Goal: Transaction & Acquisition: Purchase product/service

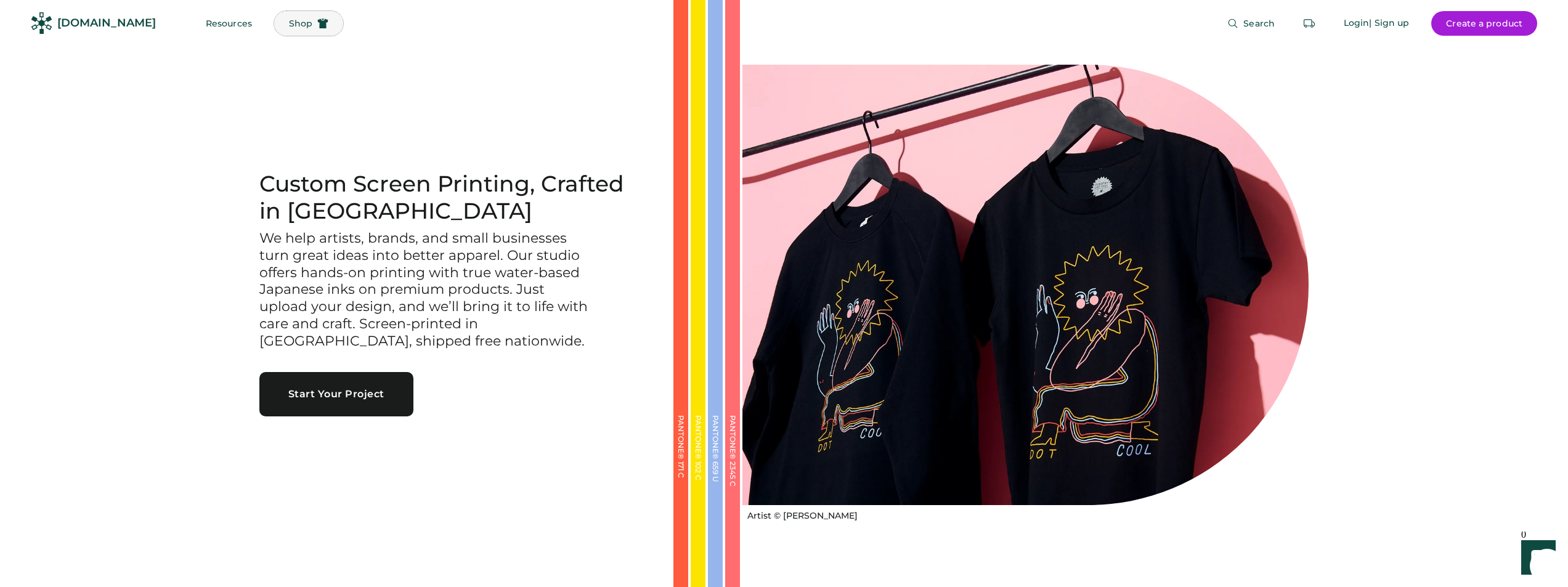
click at [289, 23] on span "Shop" at bounding box center [301, 23] width 23 height 9
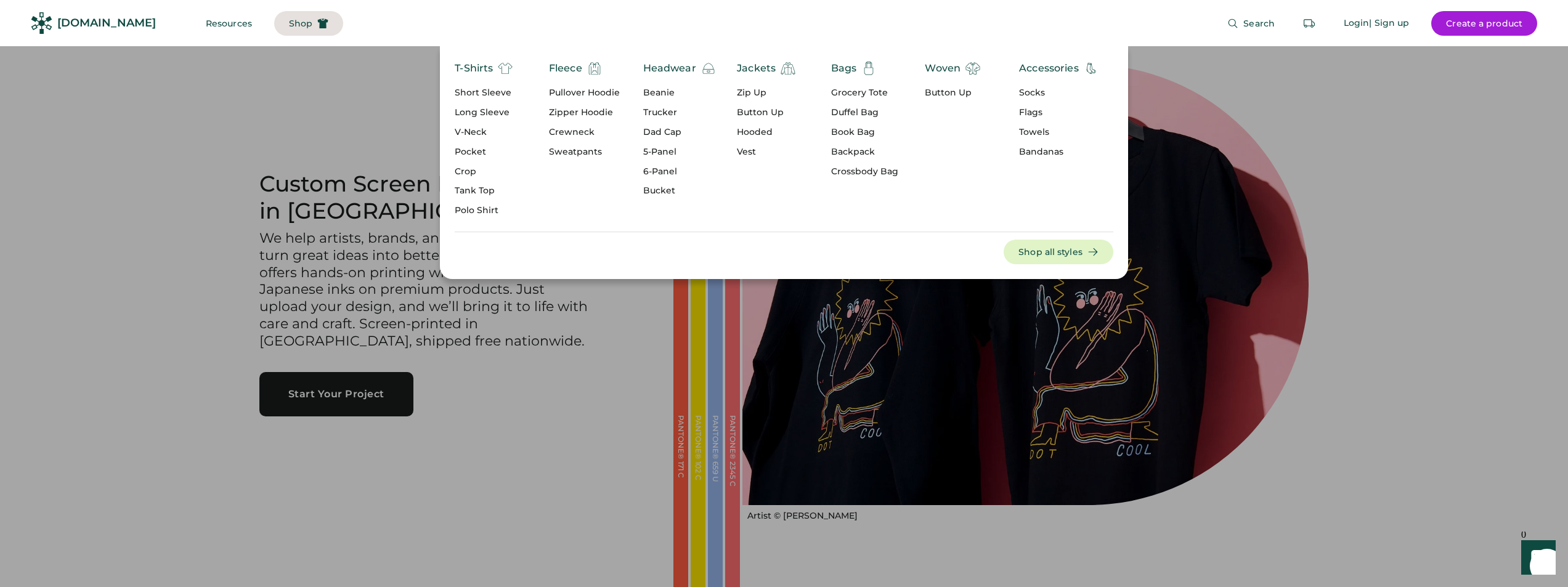
click at [850, 92] on div "Grocery Tote" at bounding box center [865, 93] width 68 height 12
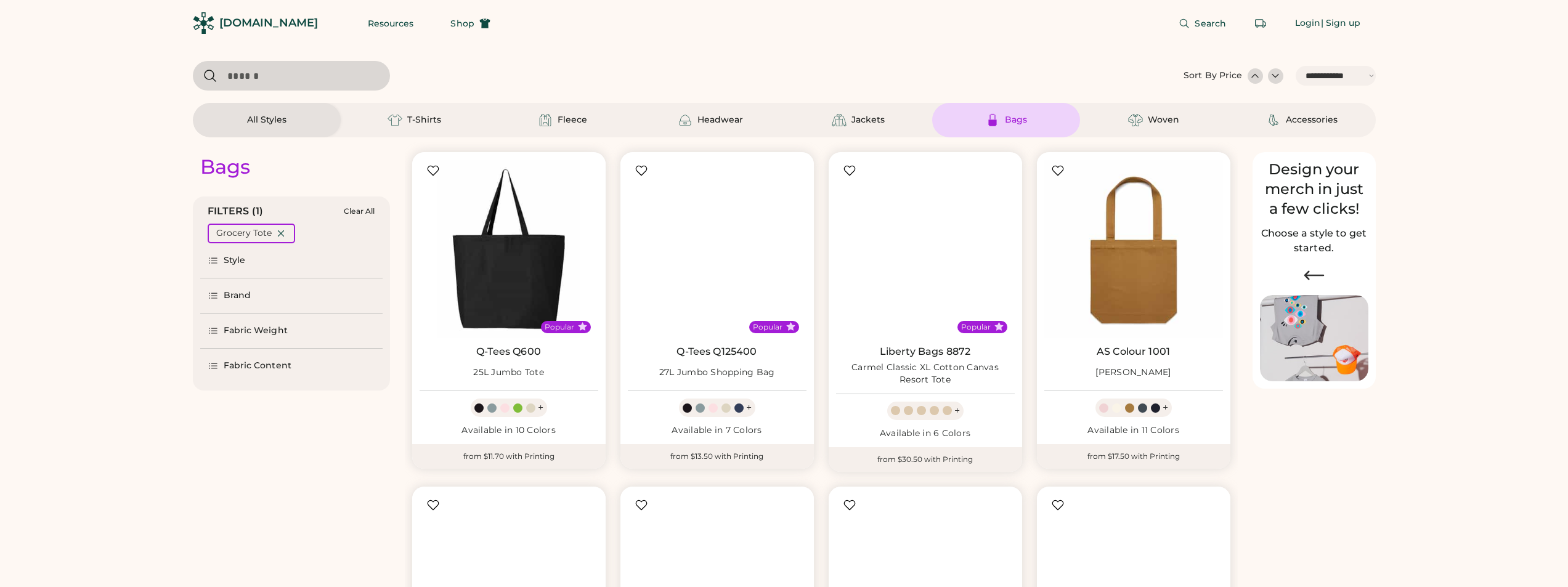
select select "*****"
select select "*"
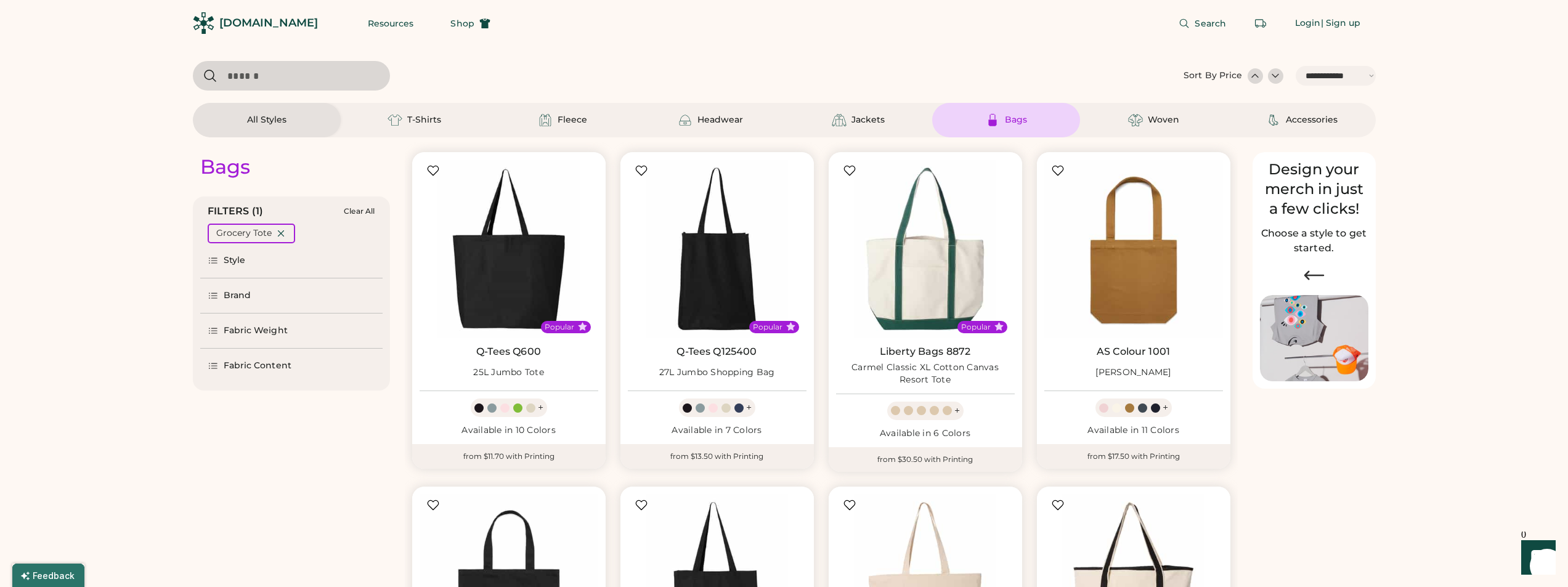
scroll to position [61, 0]
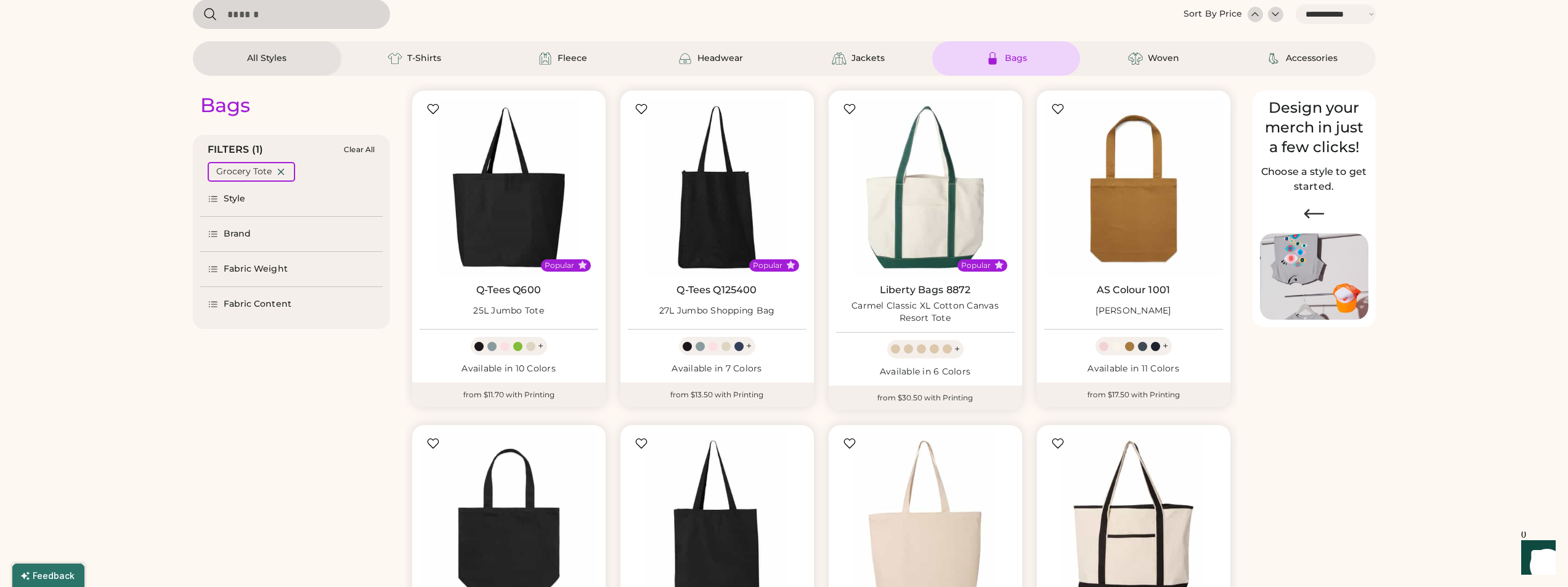
select select "*****"
select select "*"
click at [503, 216] on img at bounding box center [509, 187] width 179 height 179
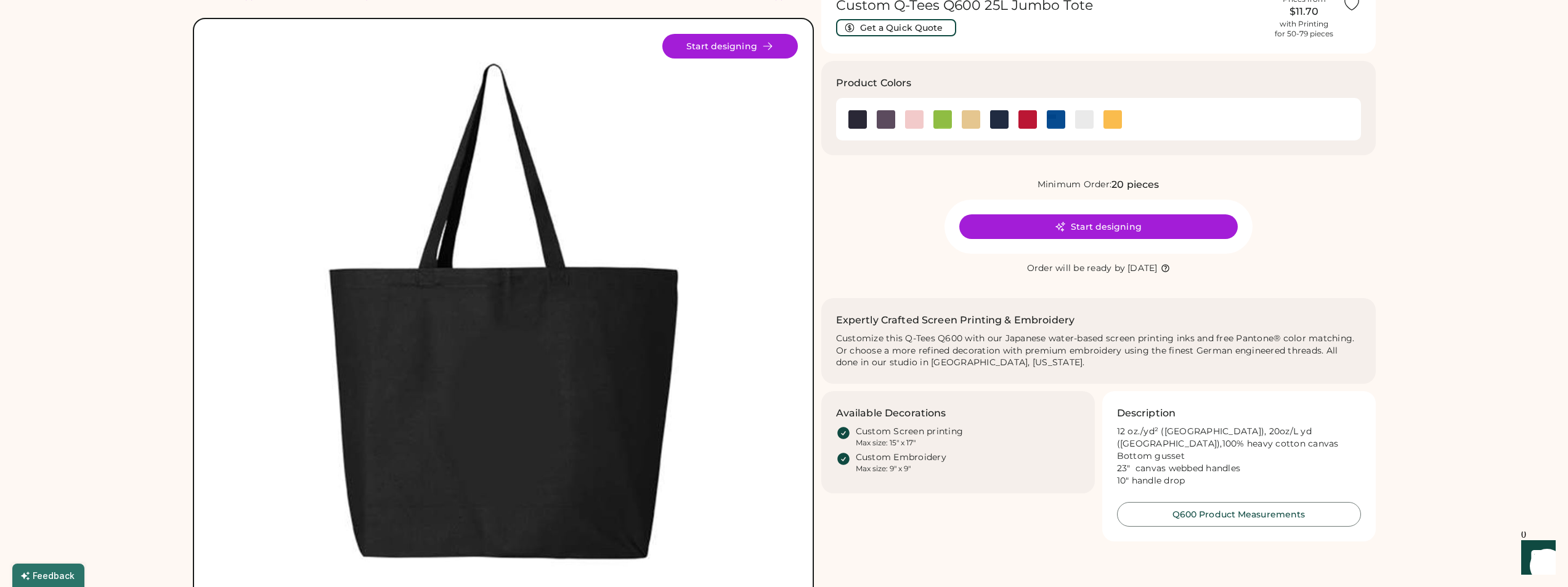
scroll to position [61, 0]
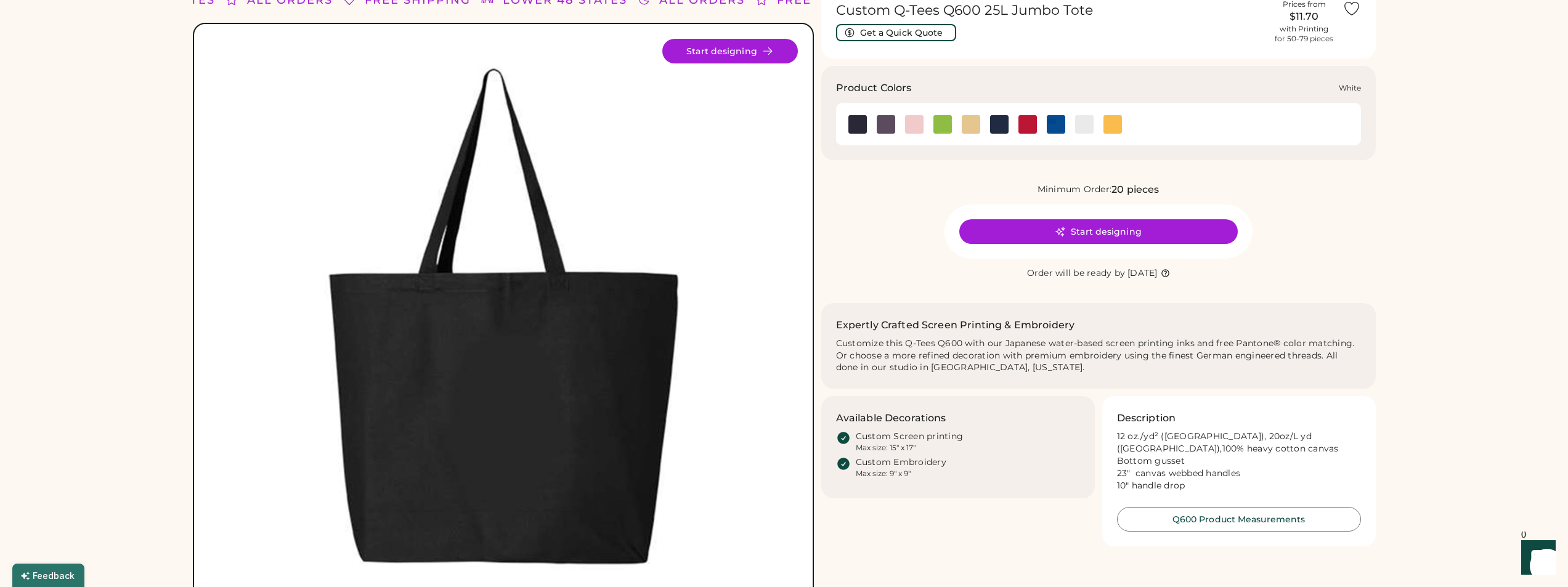
click at [1083, 129] on img at bounding box center [1084, 125] width 19 height 19
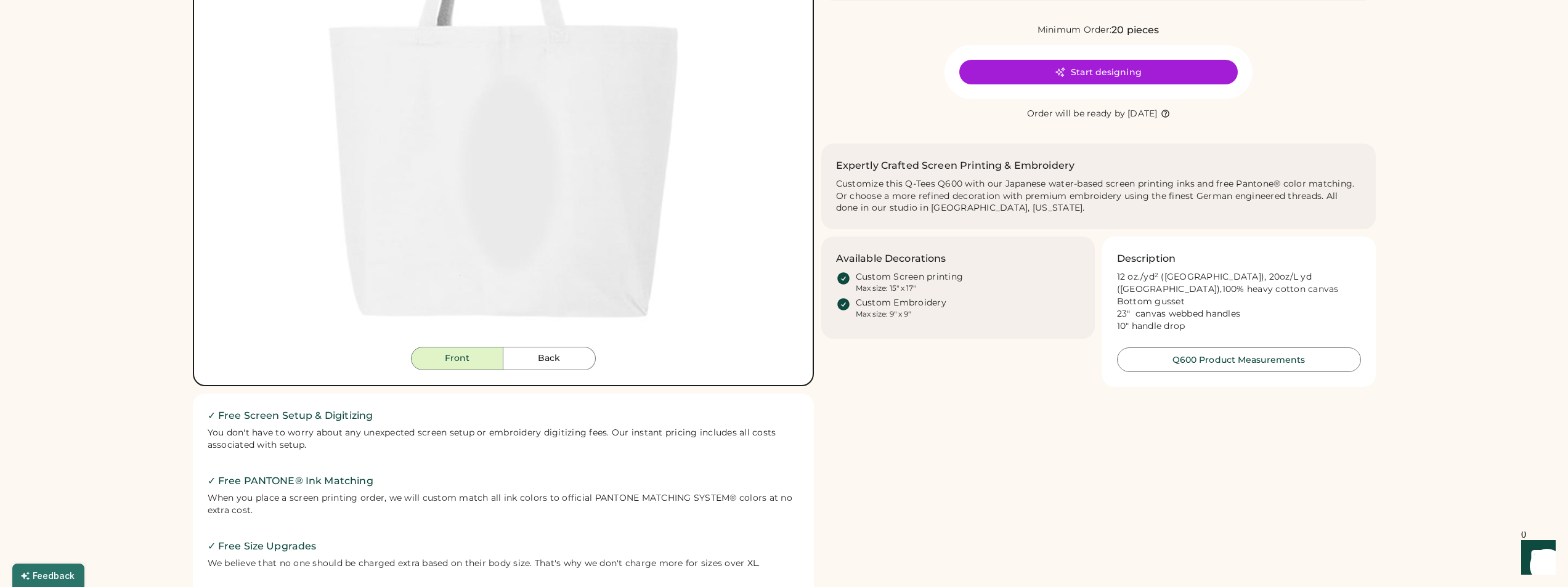
scroll to position [185, 0]
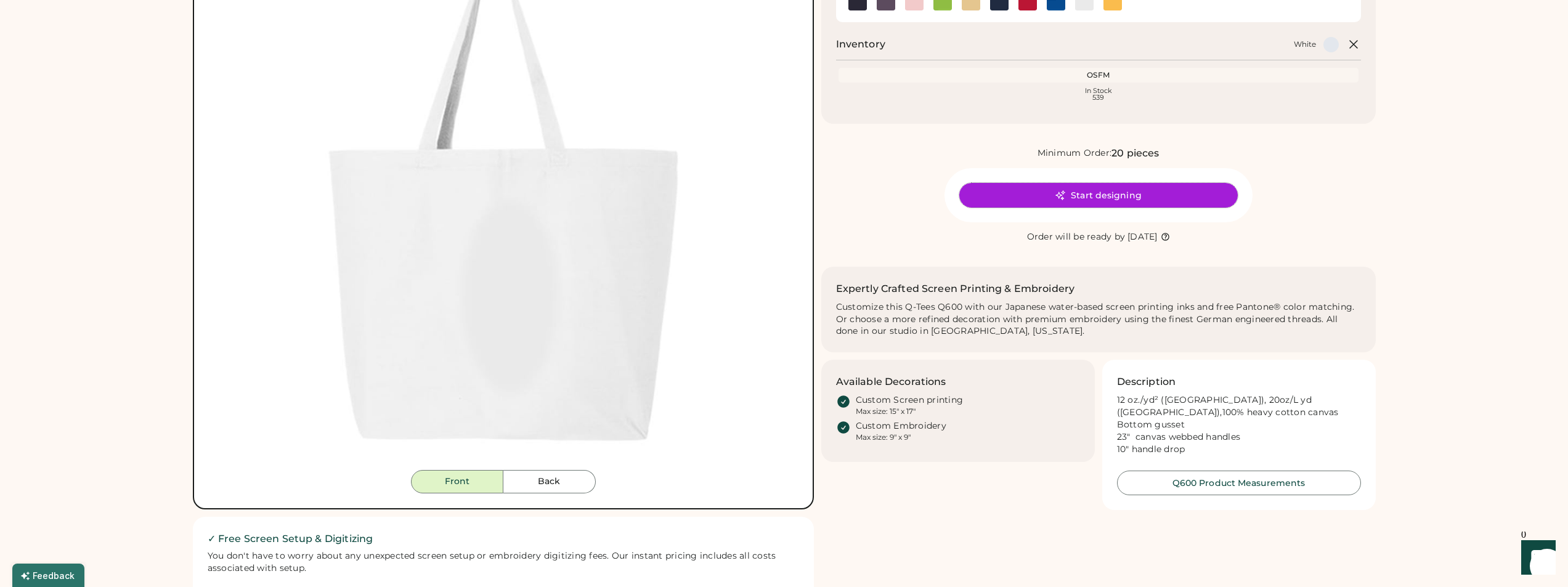
click at [1113, 197] on button "Start designing" at bounding box center [1098, 196] width 278 height 25
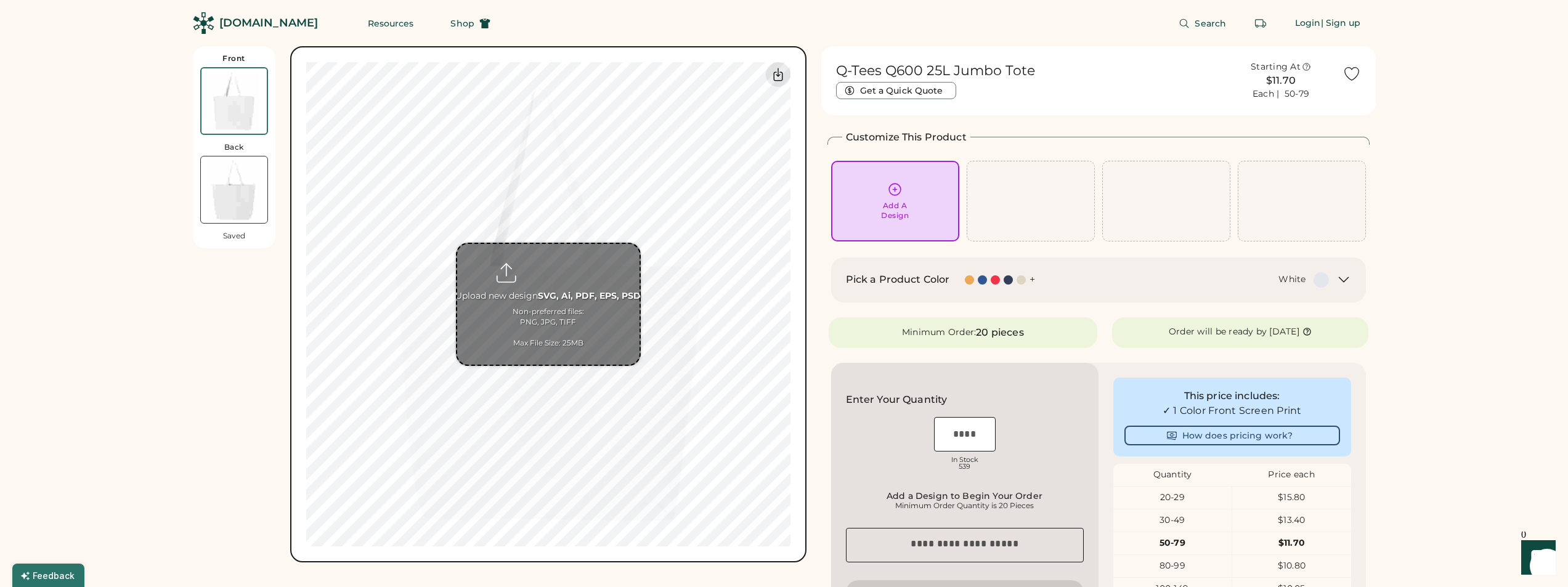
click at [547, 318] on input "file" at bounding box center [548, 304] width 182 height 121
type input "**********"
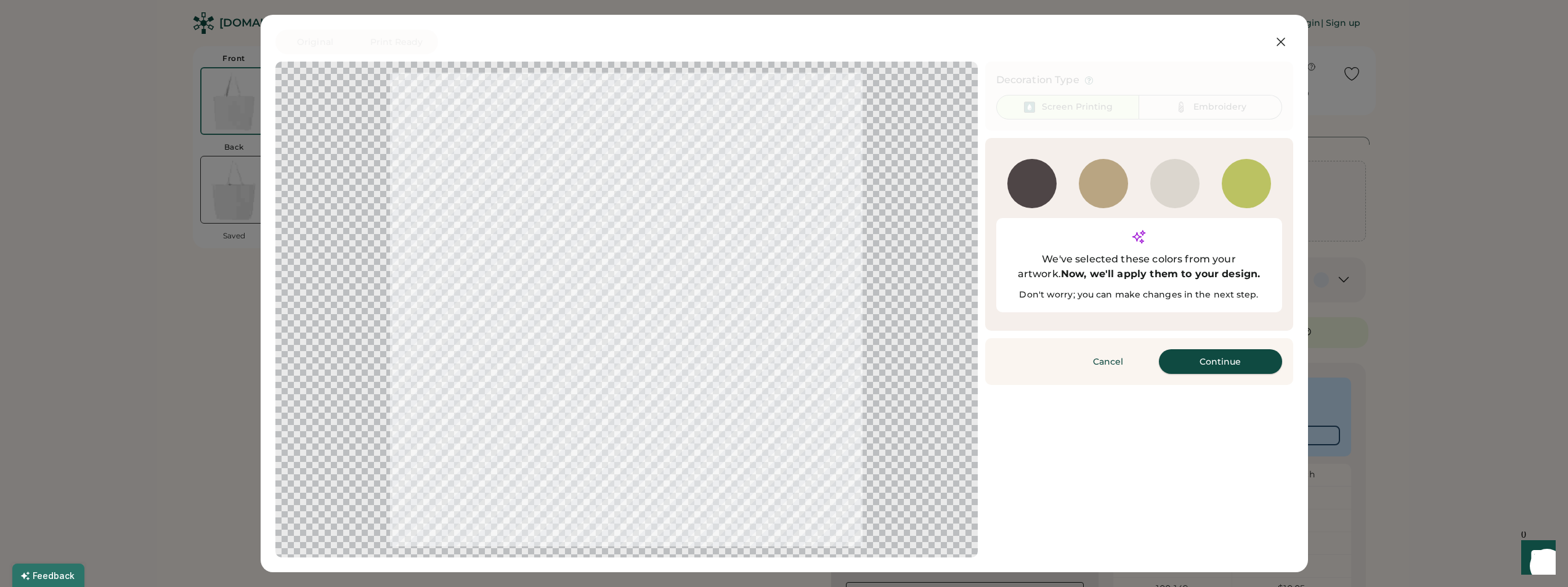
click at [1224, 350] on button "Continue" at bounding box center [1220, 362] width 124 height 25
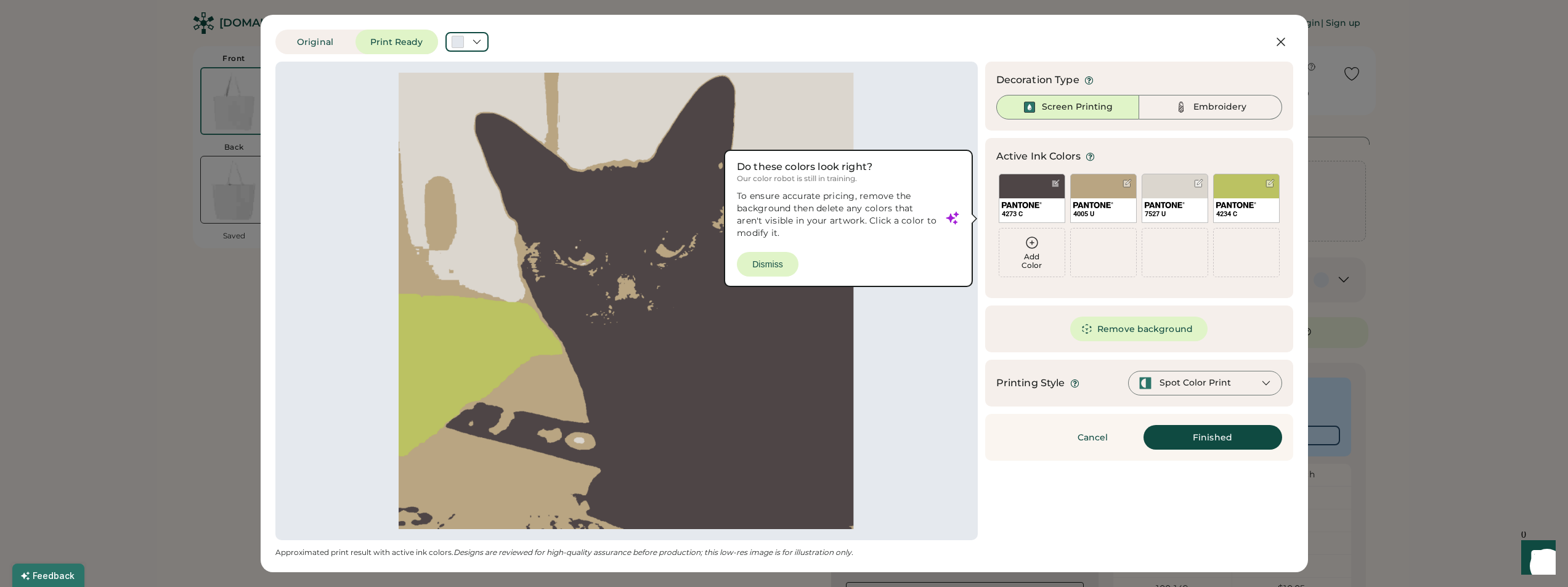
click at [776, 268] on div at bounding box center [626, 301] width 680 height 456
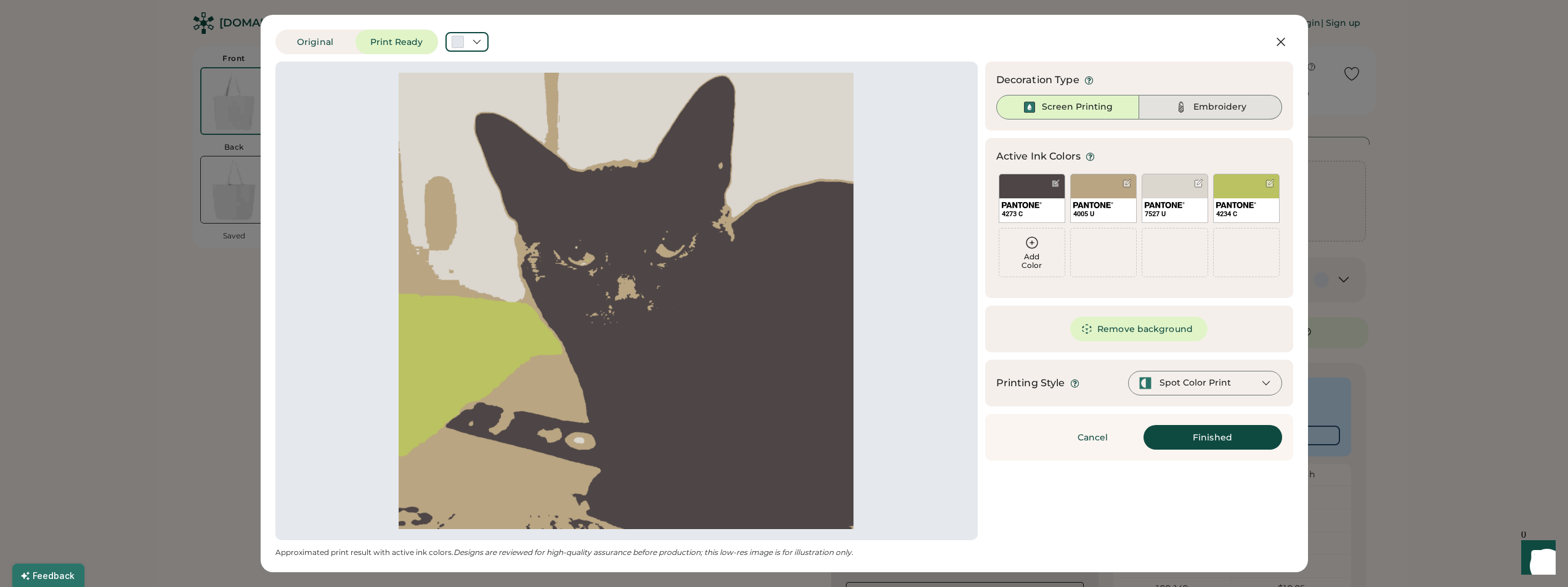
click at [1170, 107] on div "Embroidery" at bounding box center [1210, 108] width 143 height 25
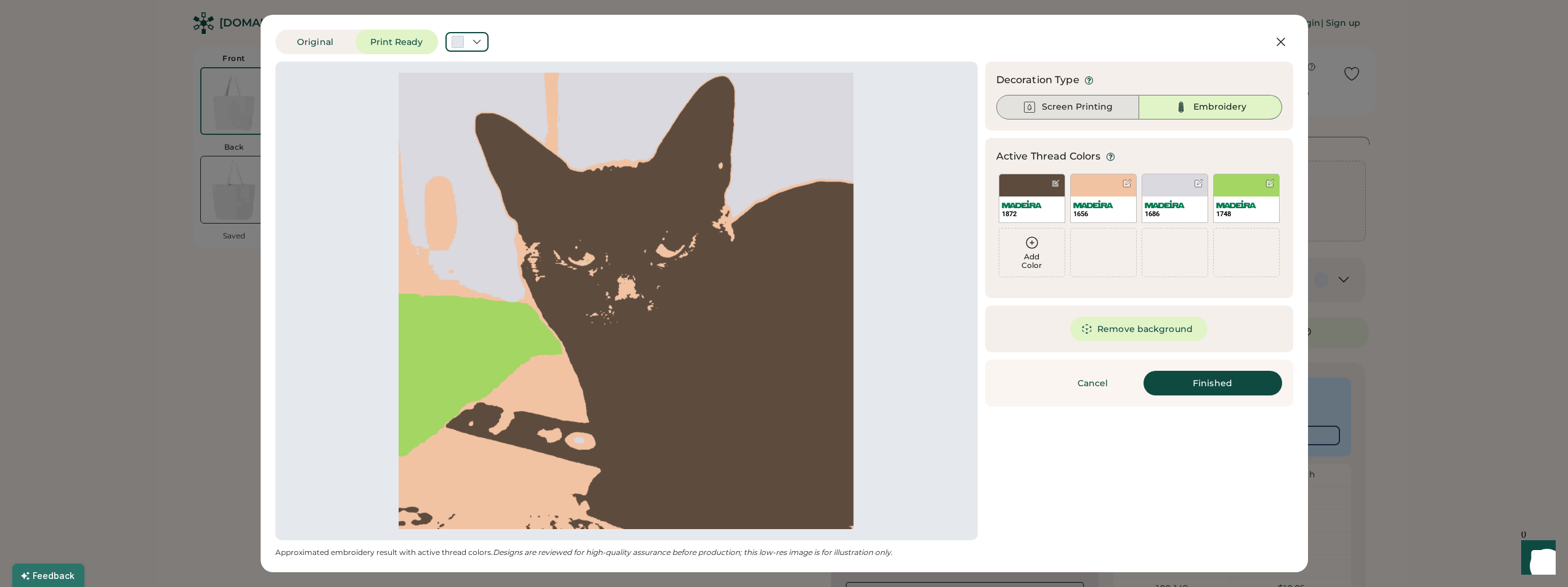
click at [1098, 113] on div "Screen Printing" at bounding box center [1067, 108] width 143 height 25
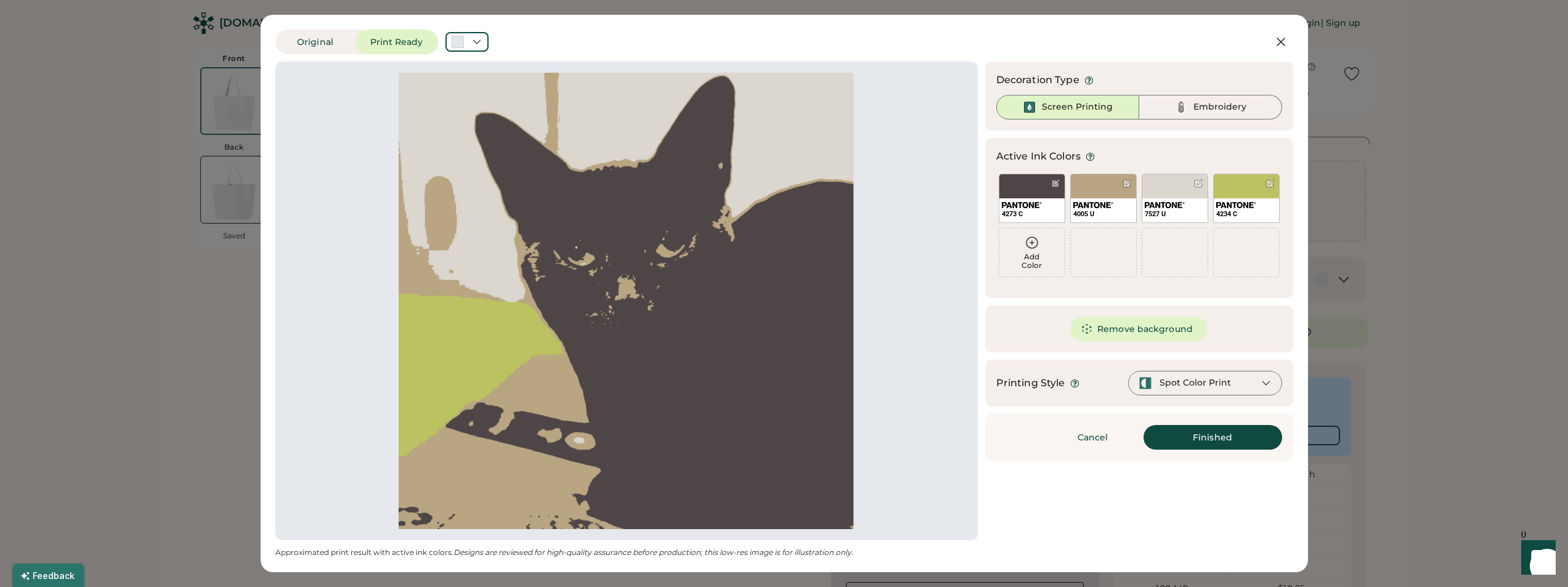
click at [1250, 384] on div "Spot Color Print" at bounding box center [1205, 383] width 154 height 25
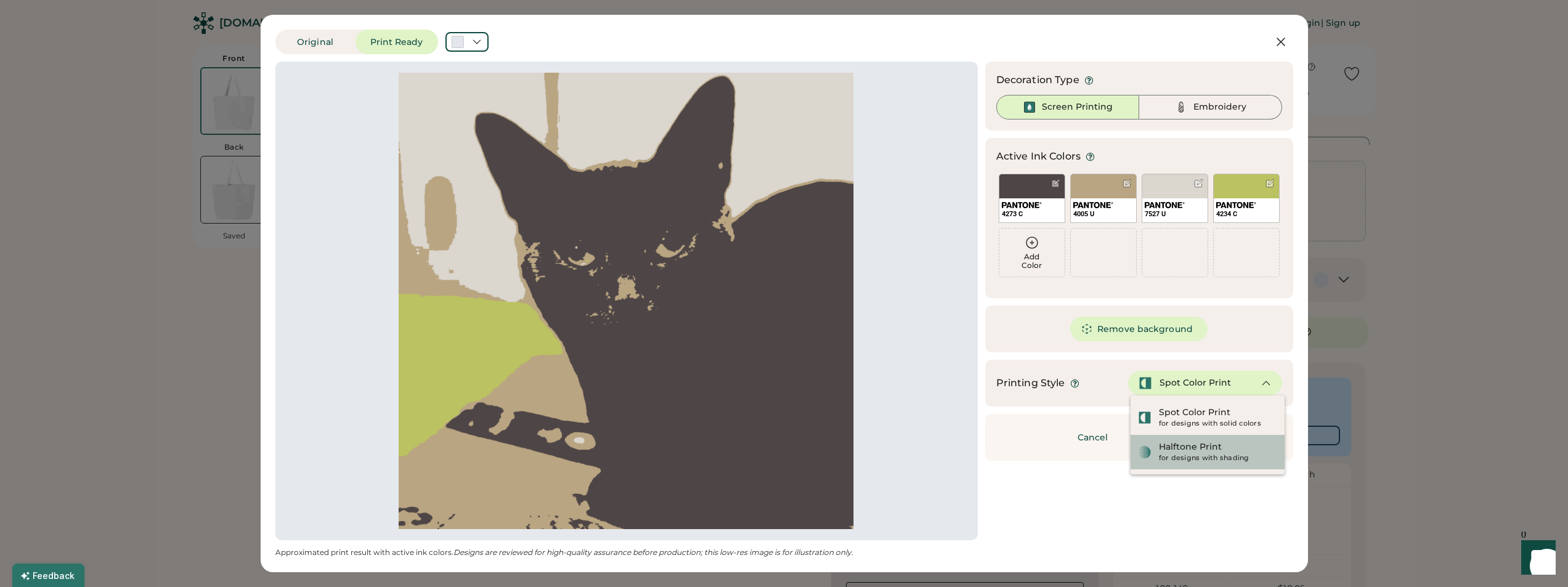
click at [1189, 461] on div "for designs with shading" at bounding box center [1218, 458] width 118 height 10
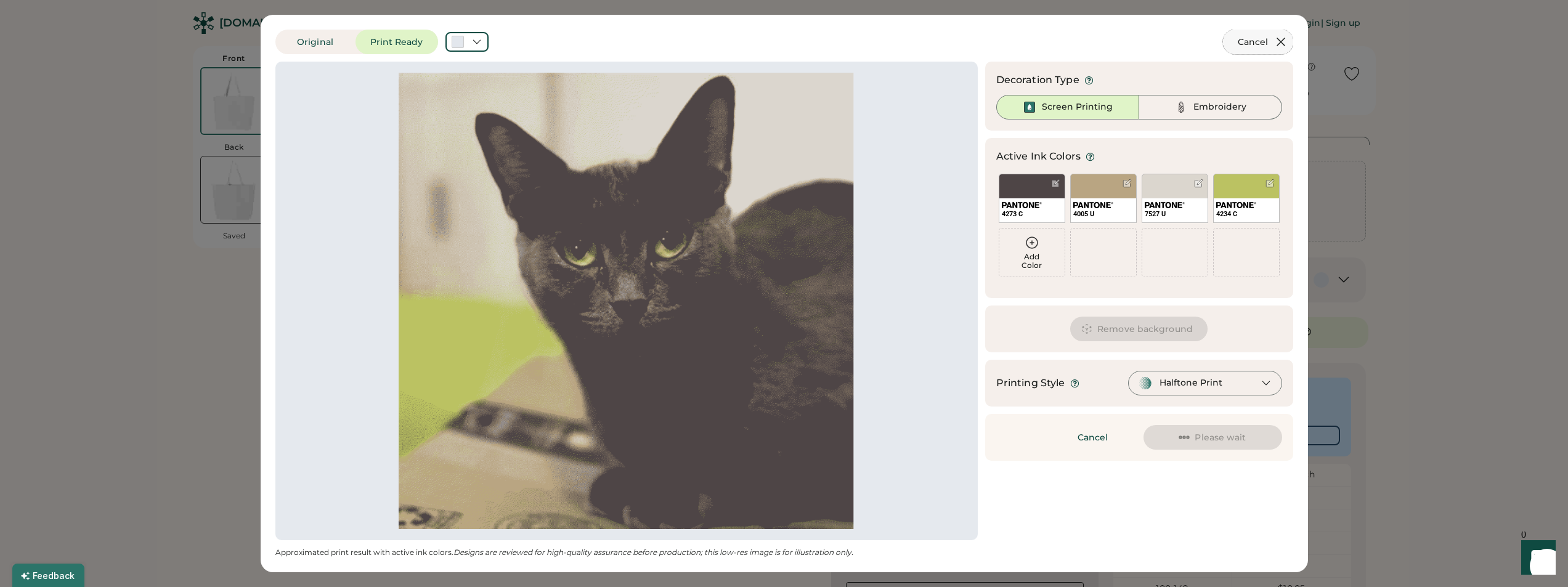
click at [1282, 40] on icon at bounding box center [1281, 42] width 15 height 15
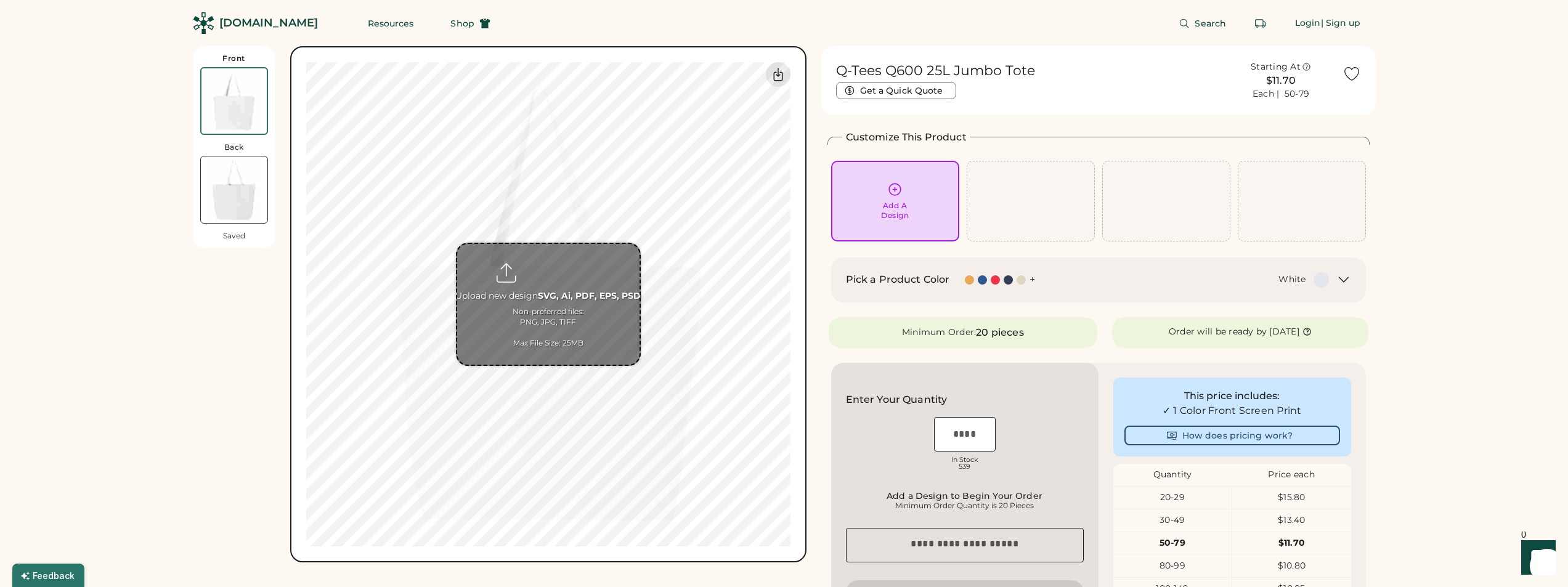
click at [548, 318] on input "file" at bounding box center [548, 304] width 182 height 121
type input "**********"
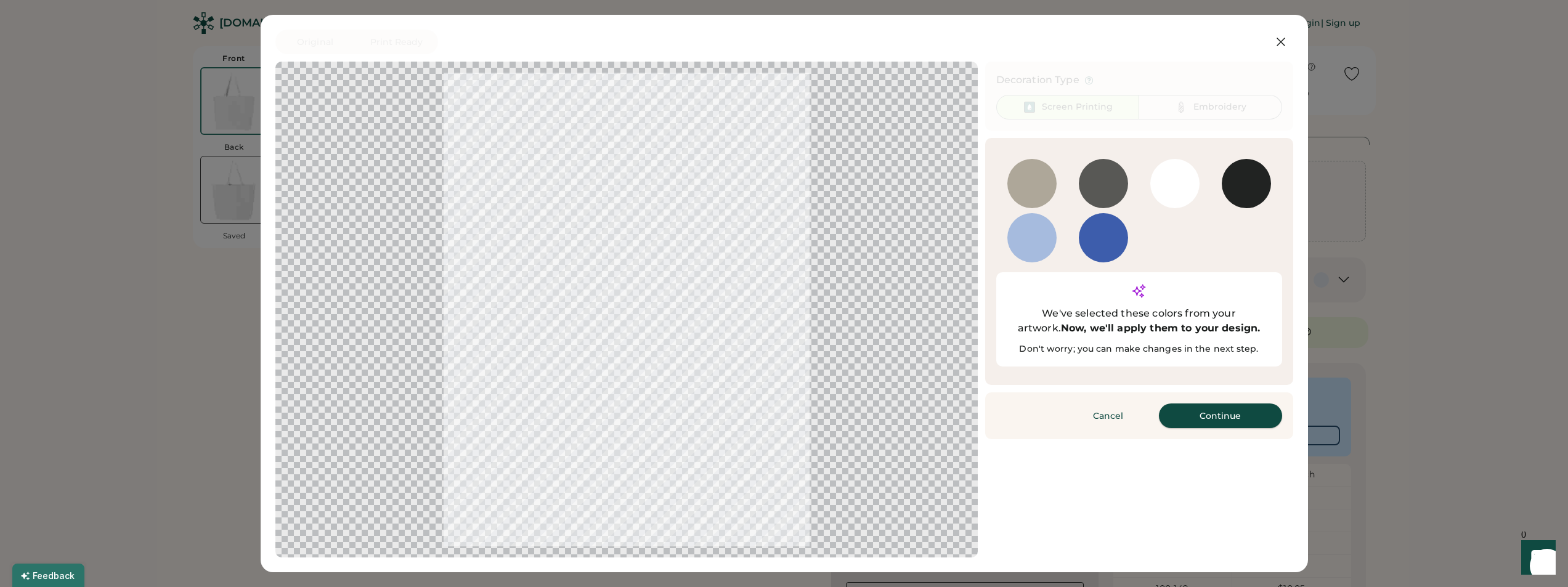
click at [1225, 404] on button "Continue" at bounding box center [1220, 416] width 124 height 25
